Goal: Find contact information: Find contact information

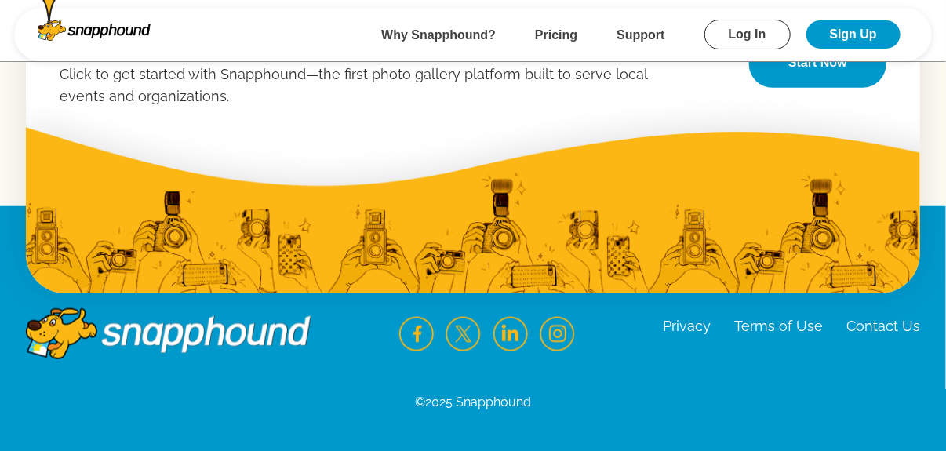
scroll to position [2801, 0]
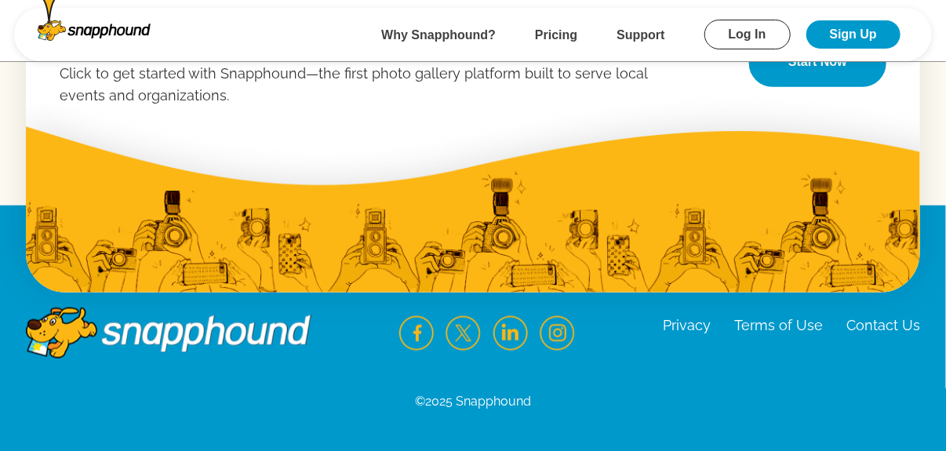
click at [888, 323] on link "Contact Us" at bounding box center [883, 325] width 74 height 16
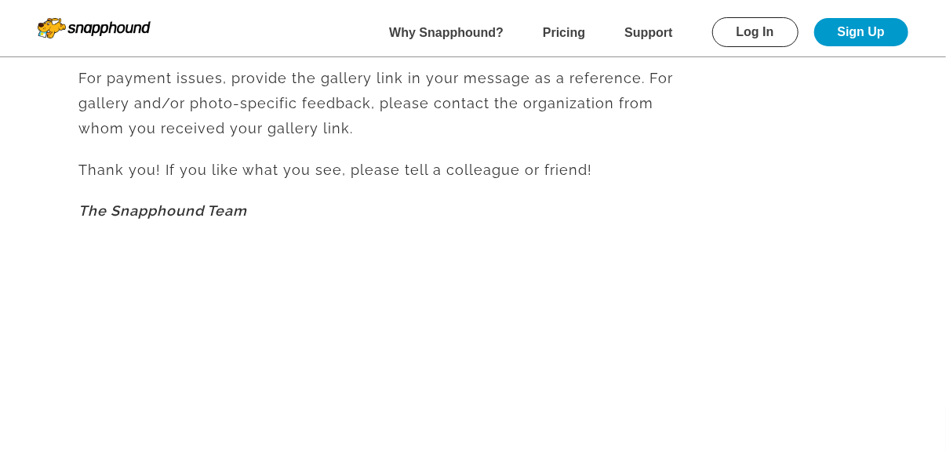
scroll to position [846, 0]
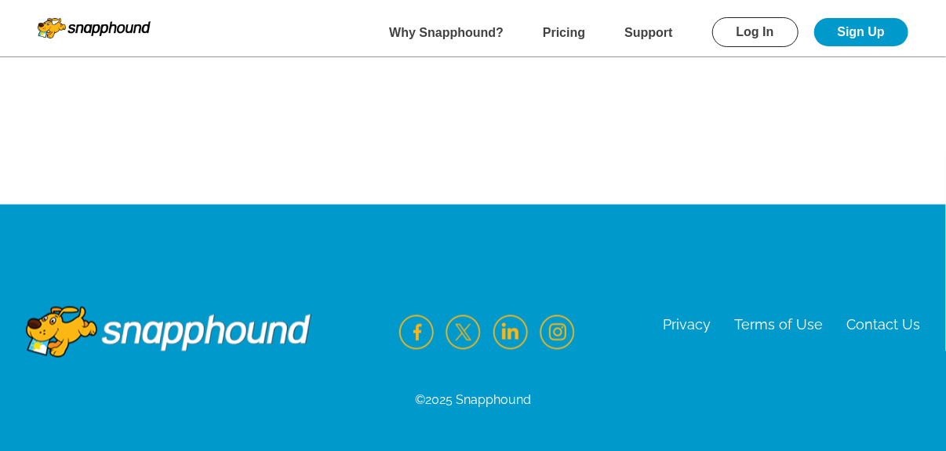
click at [886, 326] on link "Contact Us" at bounding box center [883, 324] width 74 height 16
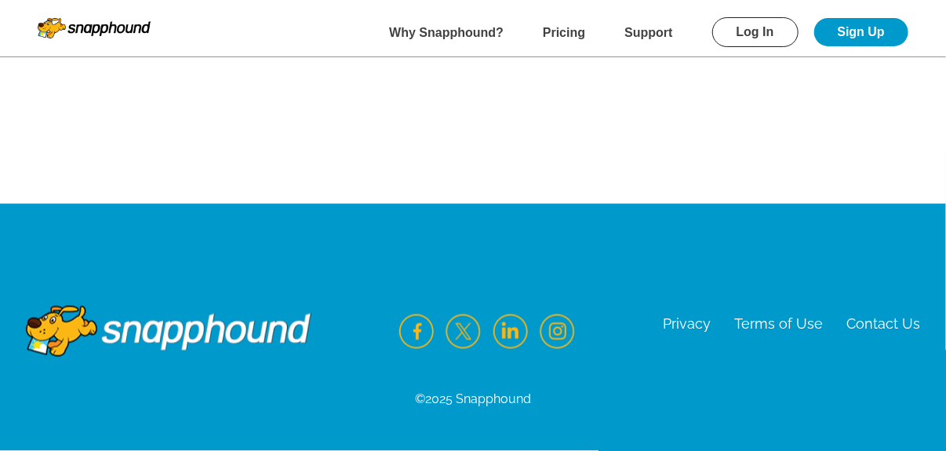
click at [460, 28] on b "Why Snapphound?" at bounding box center [446, 32] width 115 height 13
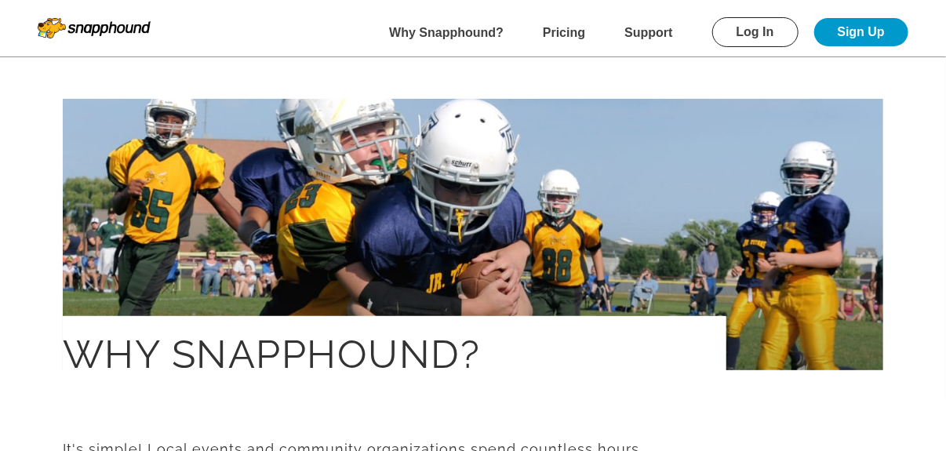
click at [662, 33] on b "Support" at bounding box center [648, 32] width 48 height 13
